Goal: Task Accomplishment & Management: Complete application form

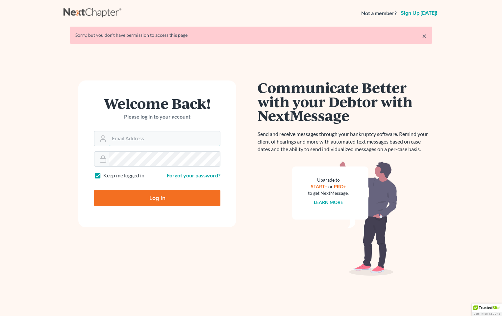
type input "[PERSON_NAME][EMAIL_ADDRESS][DOMAIN_NAME]"
click at [150, 194] on input "Log In" at bounding box center [157, 198] width 126 height 16
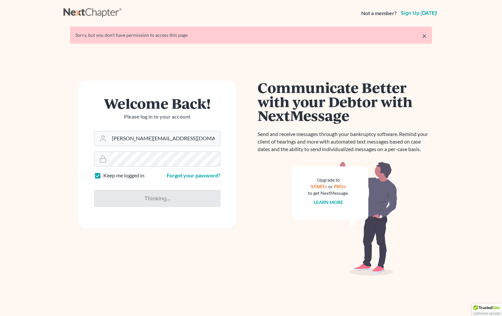
type input "Thinking..."
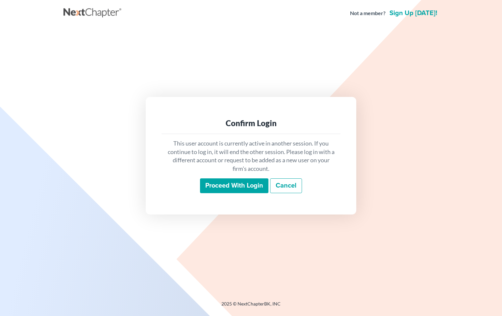
click at [240, 181] on input "Proceed with login" at bounding box center [234, 185] width 68 height 15
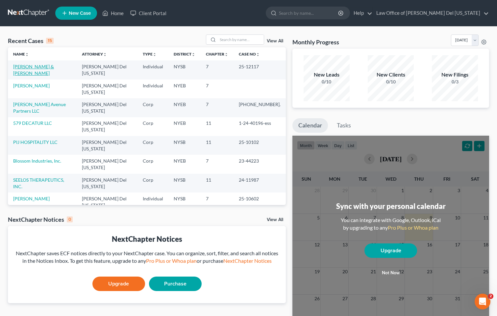
click at [47, 65] on link "Csencsitz, Bret & Cassandra" at bounding box center [33, 70] width 41 height 12
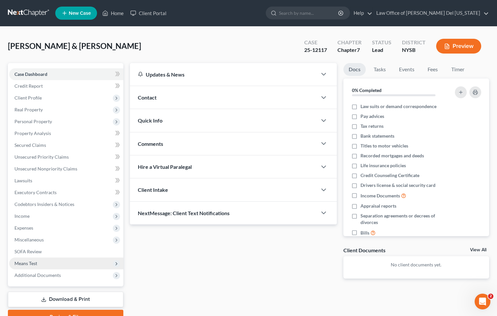
click at [18, 262] on span "Means Test" at bounding box center [25, 264] width 23 height 6
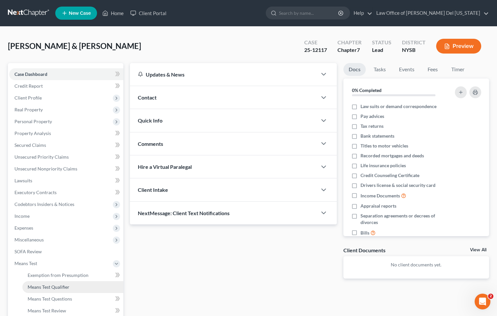
click at [54, 286] on span "Means Test Qualifier" at bounding box center [49, 287] width 42 height 6
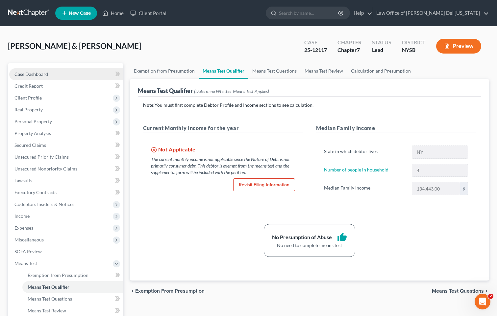
click at [31, 74] on span "Case Dashboard" at bounding box center [31, 74] width 34 height 6
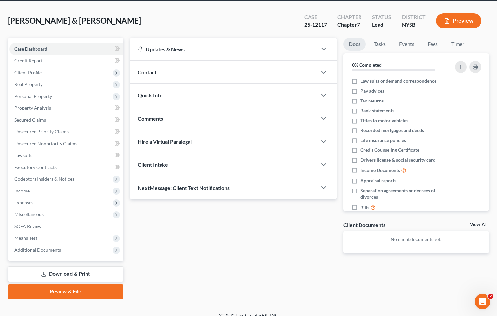
scroll to position [33, 0]
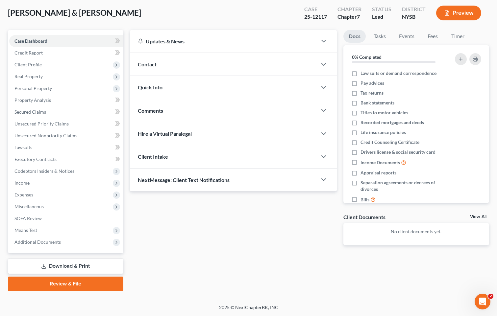
click at [200, 91] on div "Quick Info" at bounding box center [223, 87] width 187 height 23
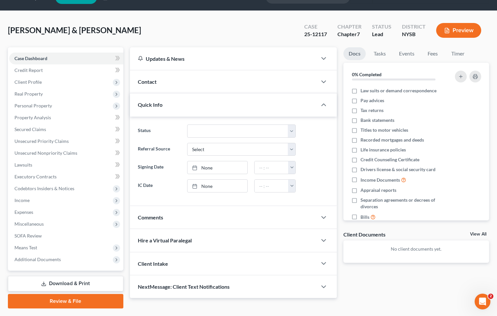
scroll to position [0, 0]
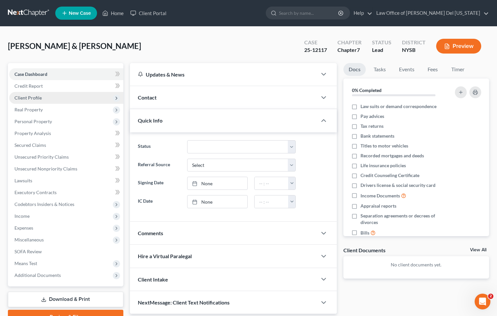
click at [35, 98] on span "Client Profile" at bounding box center [27, 98] width 27 height 6
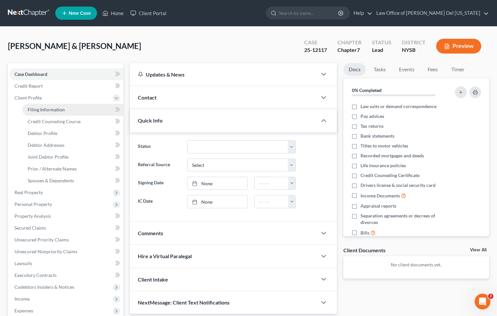
click at [53, 108] on span "Filing Information" at bounding box center [46, 110] width 37 height 6
select select "0"
select select "3"
select select "1"
select select "0"
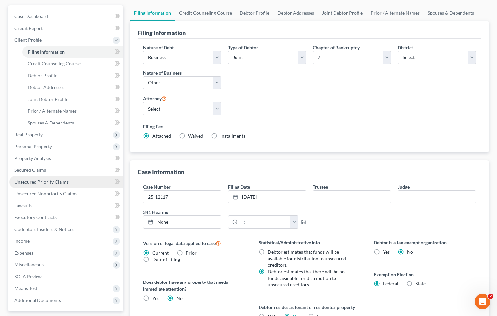
scroll to position [66, 0]
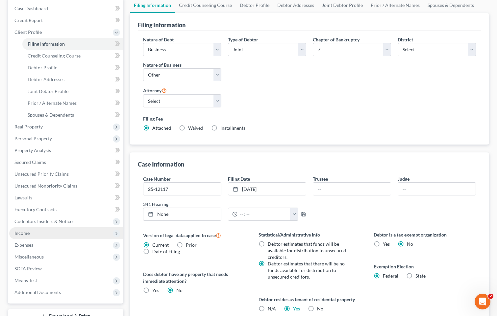
click at [41, 237] on span "Income" at bounding box center [66, 233] width 114 height 12
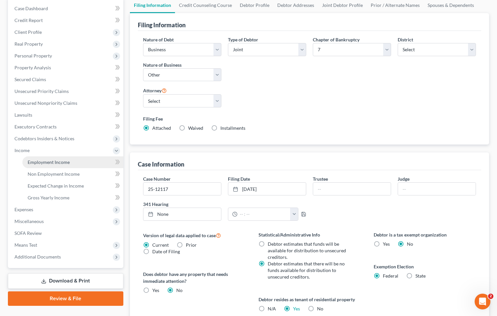
click at [48, 163] on span "Employment Income" at bounding box center [49, 162] width 42 height 6
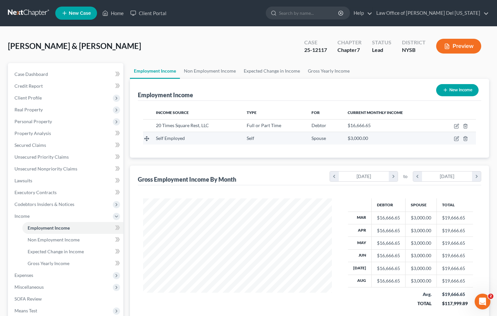
scroll to position [118, 202]
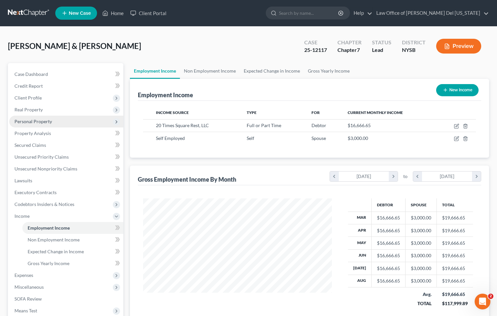
click at [52, 121] on span "Personal Property" at bounding box center [66, 122] width 114 height 12
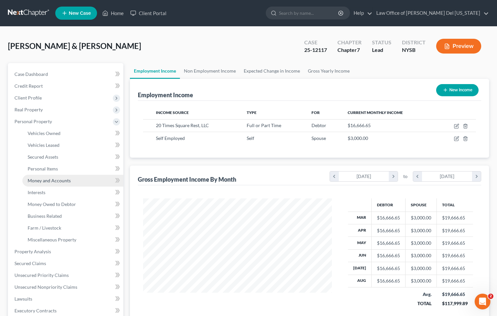
click at [51, 182] on span "Money and Accounts" at bounding box center [49, 181] width 43 height 6
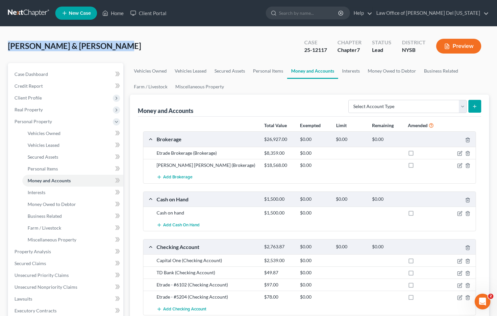
drag, startPoint x: 111, startPoint y: 46, endPoint x: -1, endPoint y: 45, distance: 112.7
click at [0, 45] on html "Home New Case Client Portal Law Office of Gabriel Del Virginia gabriel.delvirgi…" at bounding box center [248, 234] width 497 height 468
copy span "Csencsitz, Bret & Cassandra"
